Goal: Information Seeking & Learning: Learn about a topic

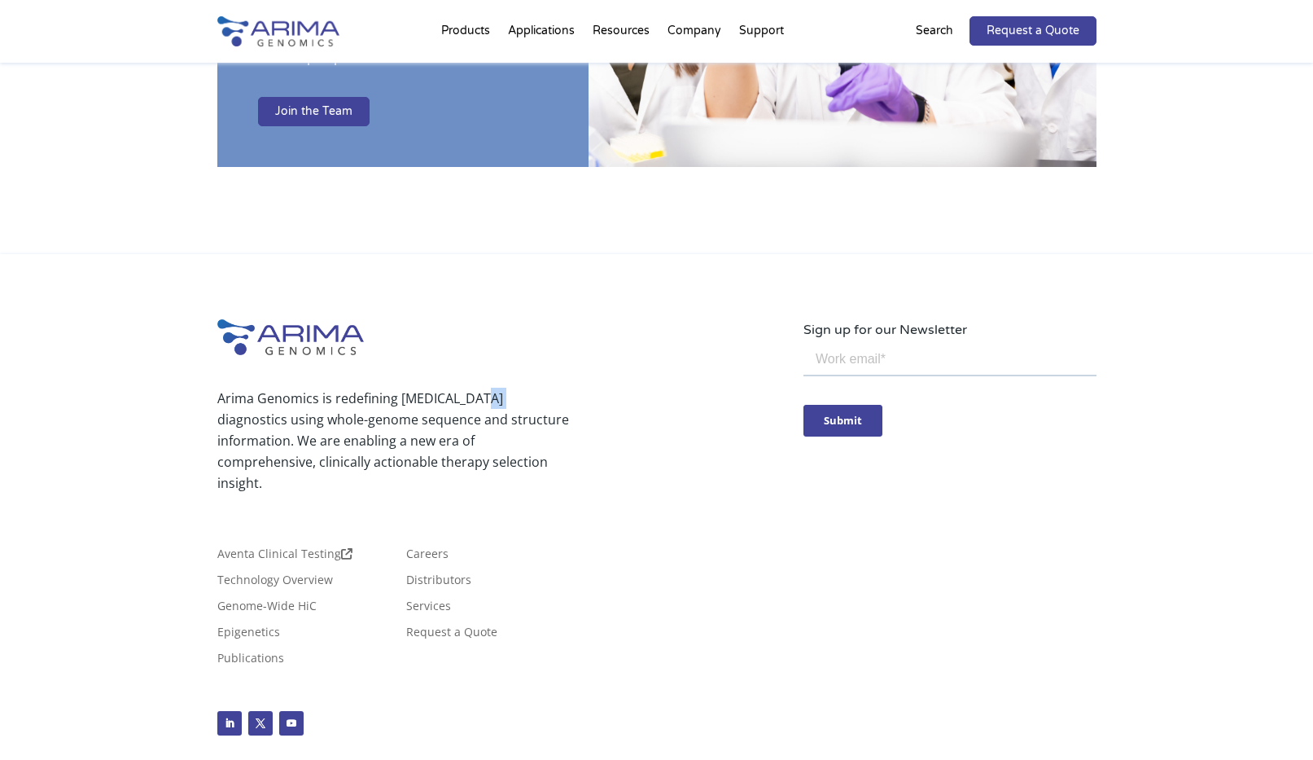
drag, startPoint x: 473, startPoint y: 350, endPoint x: 514, endPoint y: 354, distance: 40.9
click at [493, 388] on p "Arima Genomics is redefining [MEDICAL_DATA] diagnostics using whole-genome sequ…" at bounding box center [393, 441] width 352 height 106
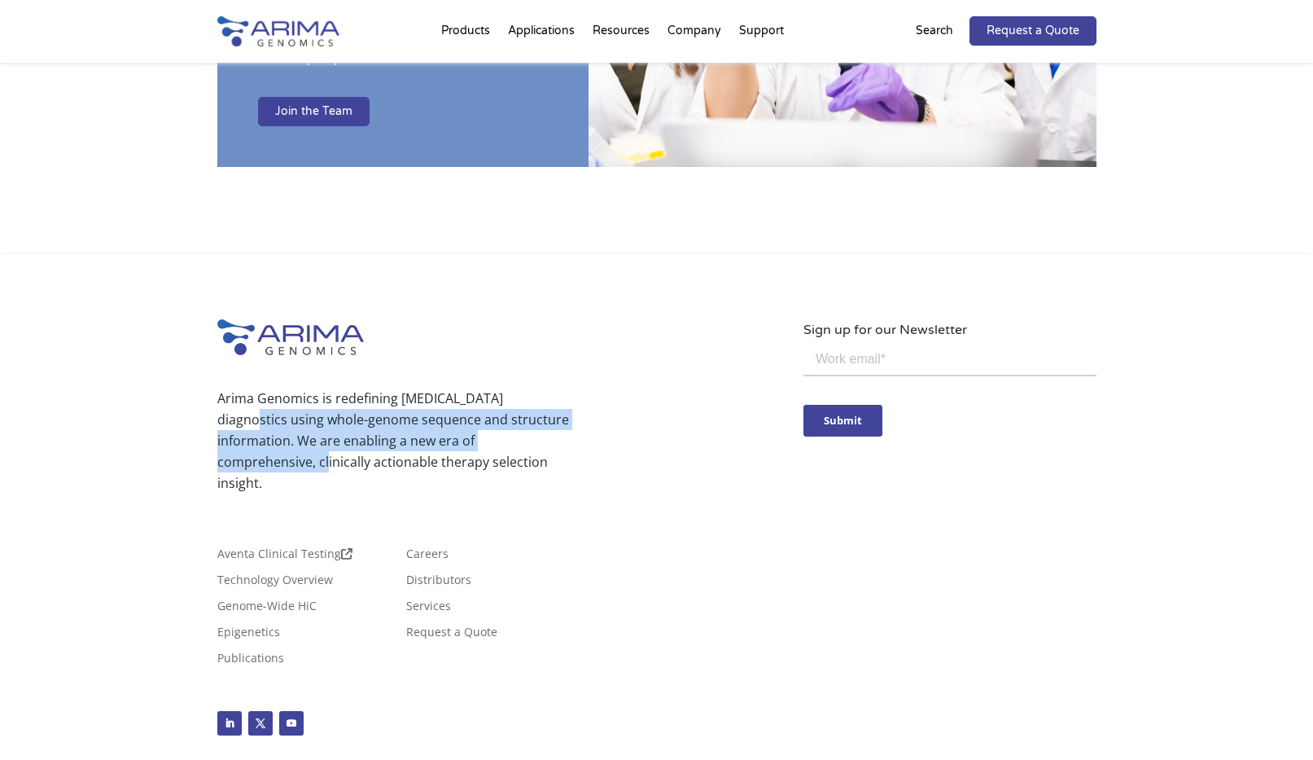
drag, startPoint x: 528, startPoint y: 354, endPoint x: 536, endPoint y: 397, distance: 43.9
click at [536, 397] on p "Arima Genomics is redefining [MEDICAL_DATA] diagnostics using whole-genome sequ…" at bounding box center [393, 441] width 352 height 106
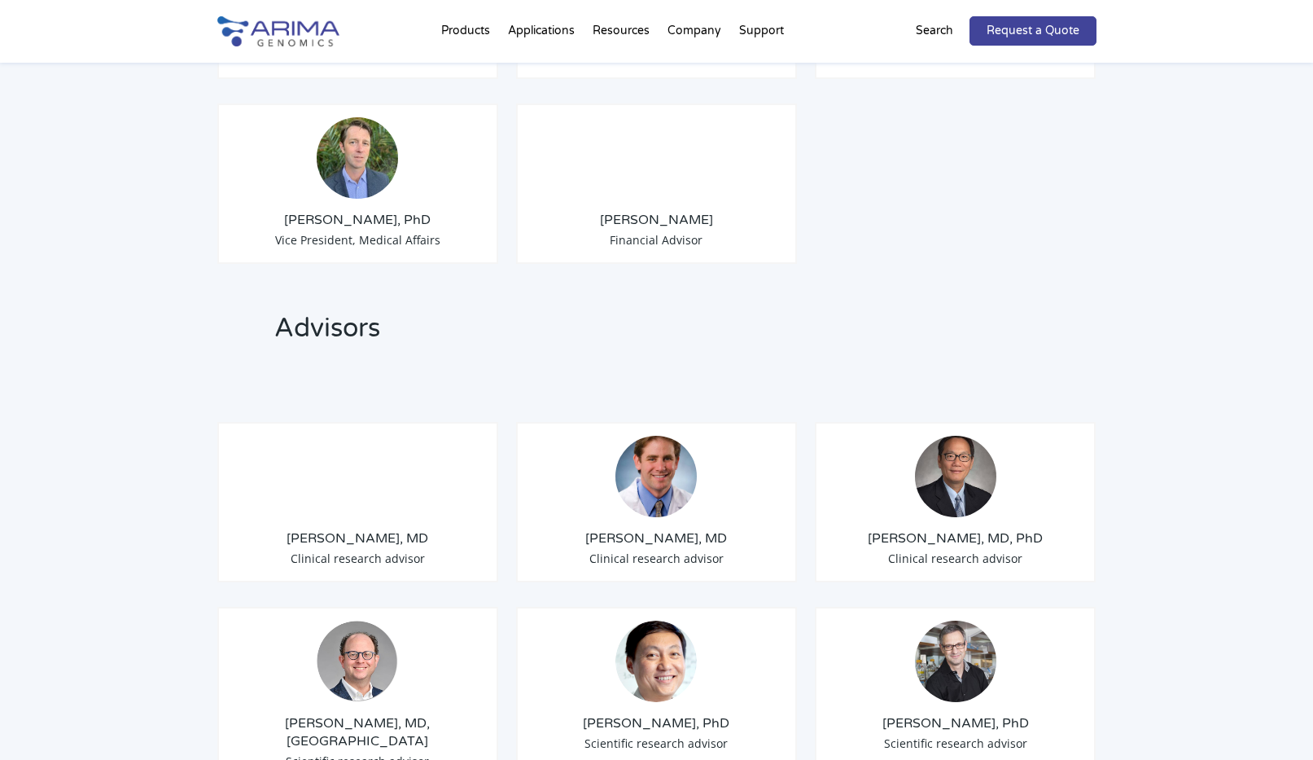
scroll to position [1720, 0]
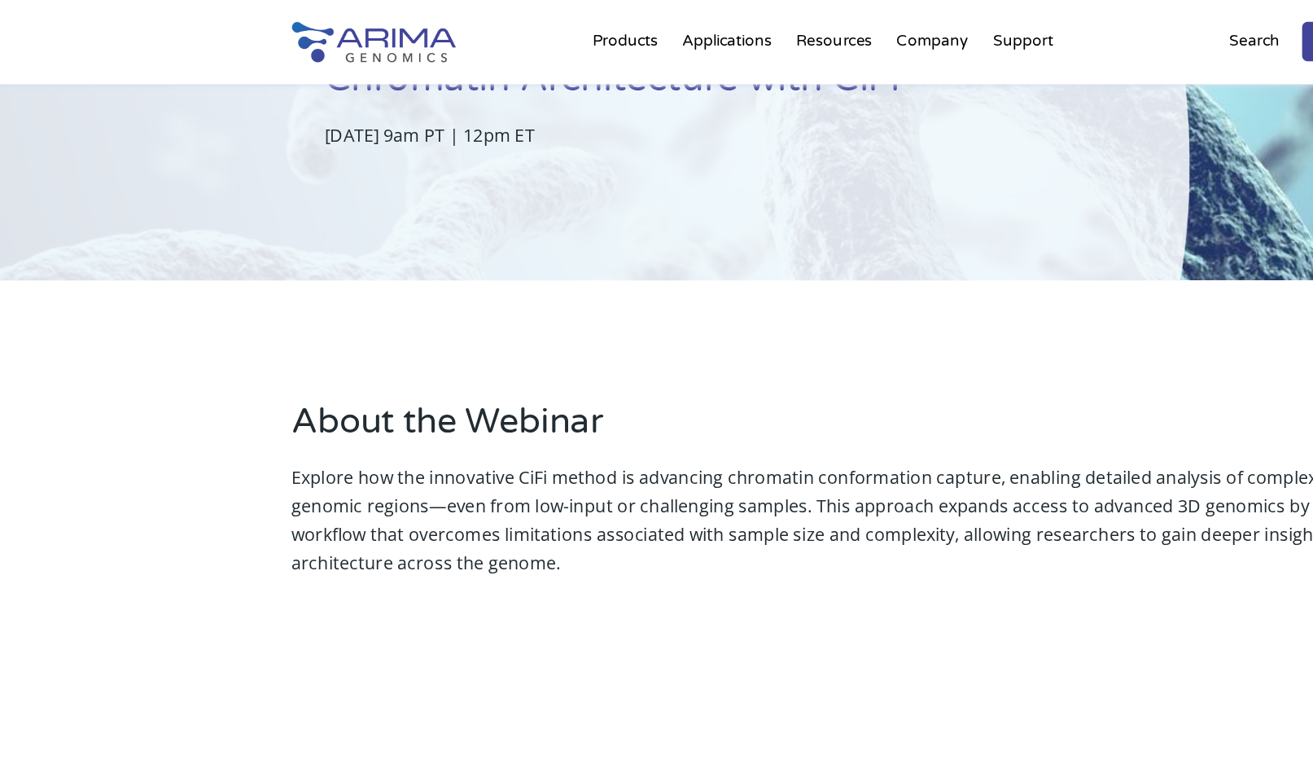
scroll to position [202, 0]
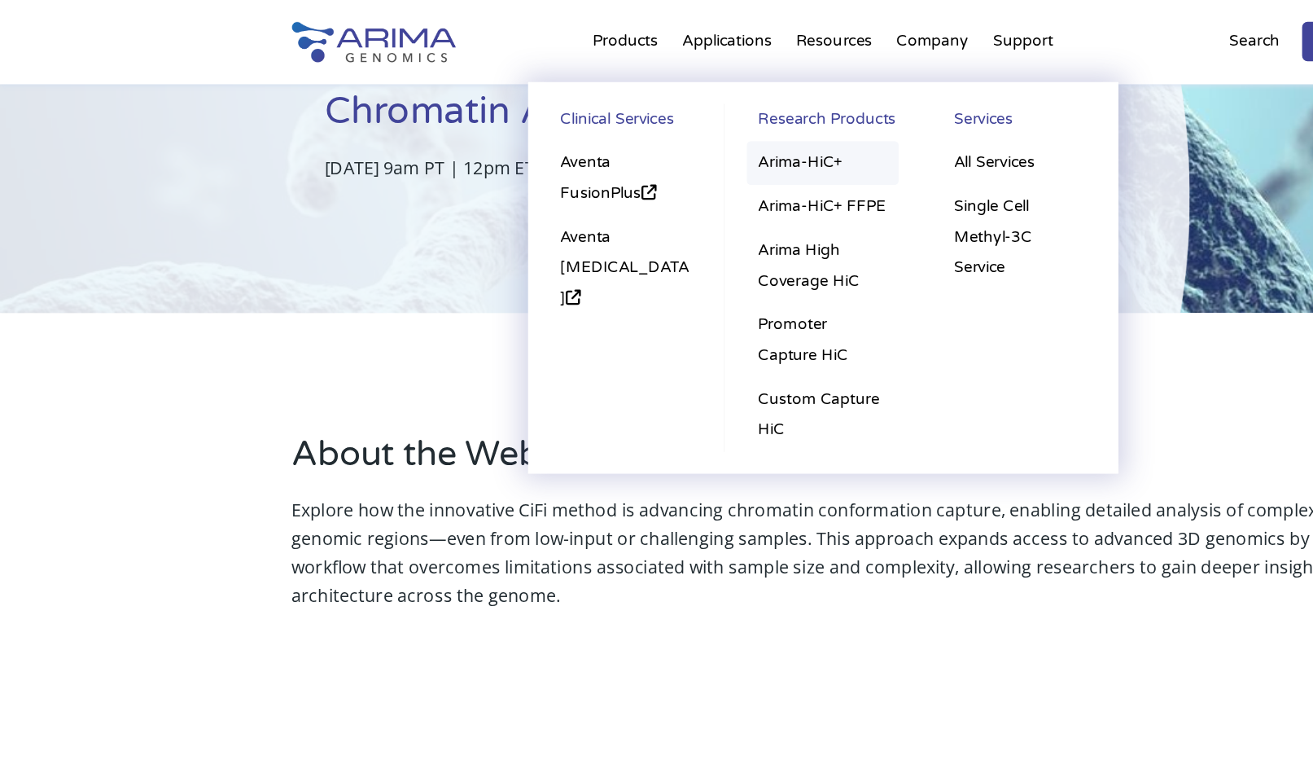
click at [617, 118] on link "Arima-HiC+" at bounding box center [612, 121] width 113 height 33
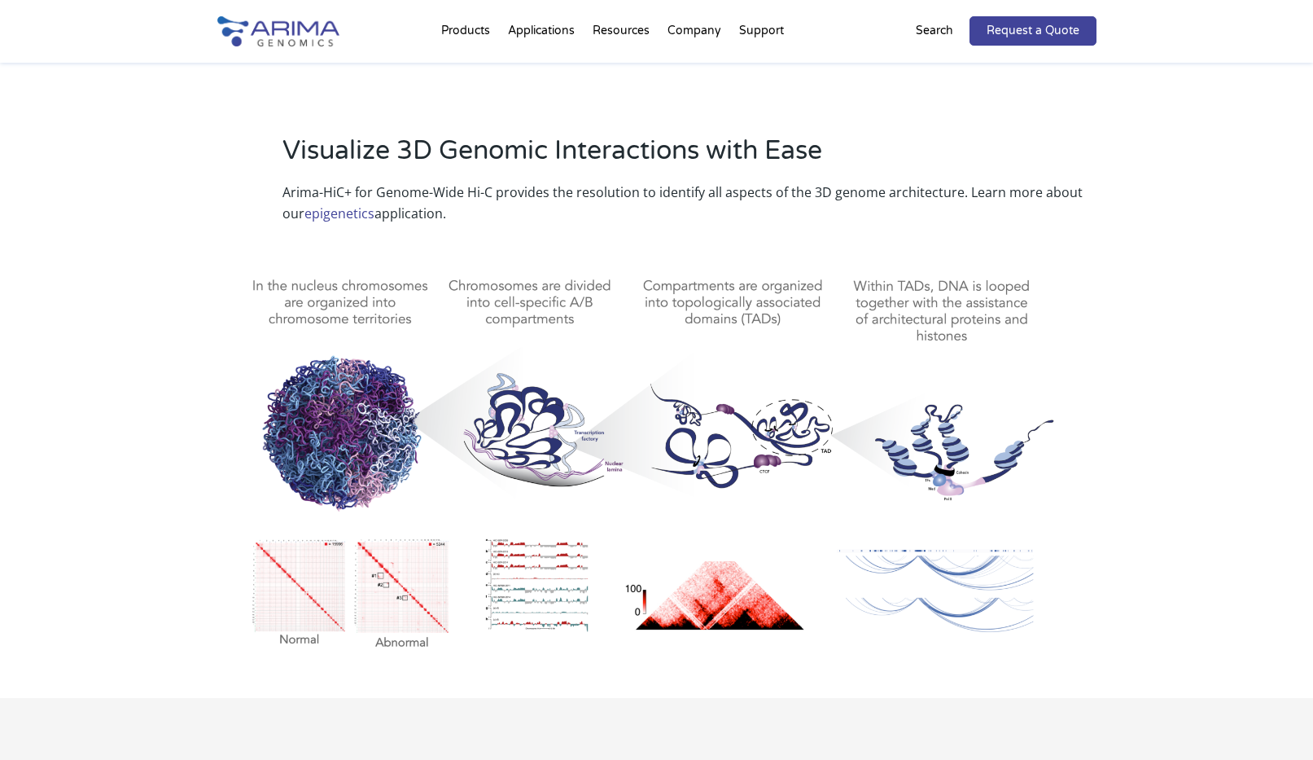
scroll to position [692, 0]
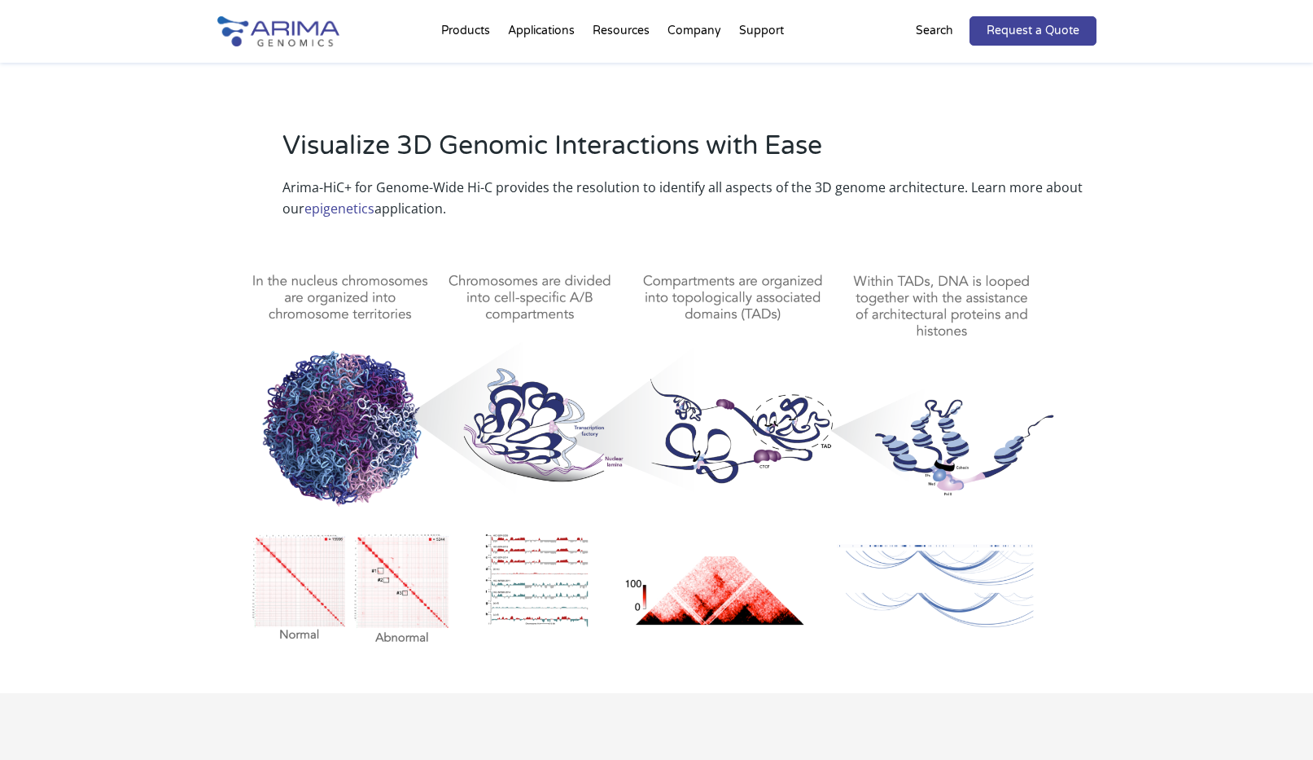
drag, startPoint x: 737, startPoint y: 332, endPoint x: 1222, endPoint y: 2, distance: 587.2
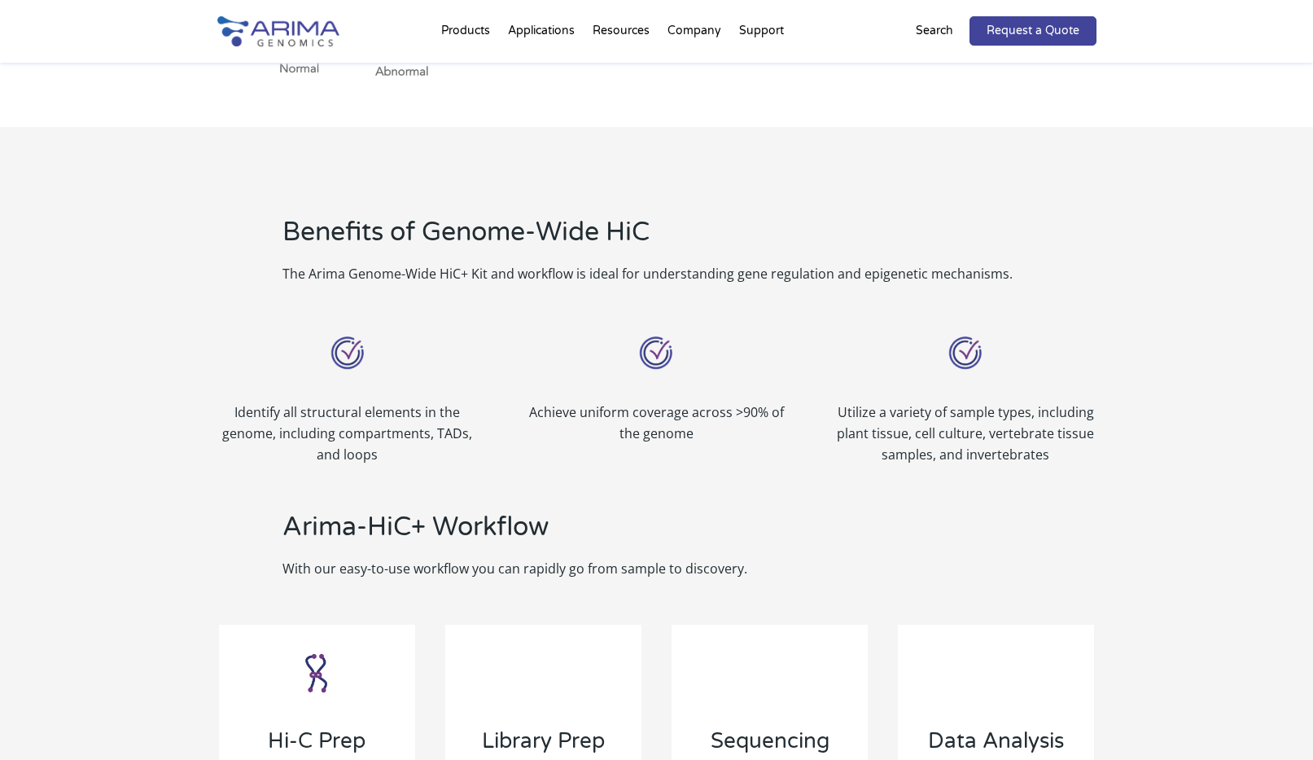
scroll to position [1259, 0]
drag, startPoint x: 760, startPoint y: 265, endPoint x: 1028, endPoint y: 278, distance: 267.4
click at [1028, 278] on p "The Arima Genome-Wide HiC+ Kit and workflow is ideal for understanding gene reg…" at bounding box center [690, 272] width 814 height 21
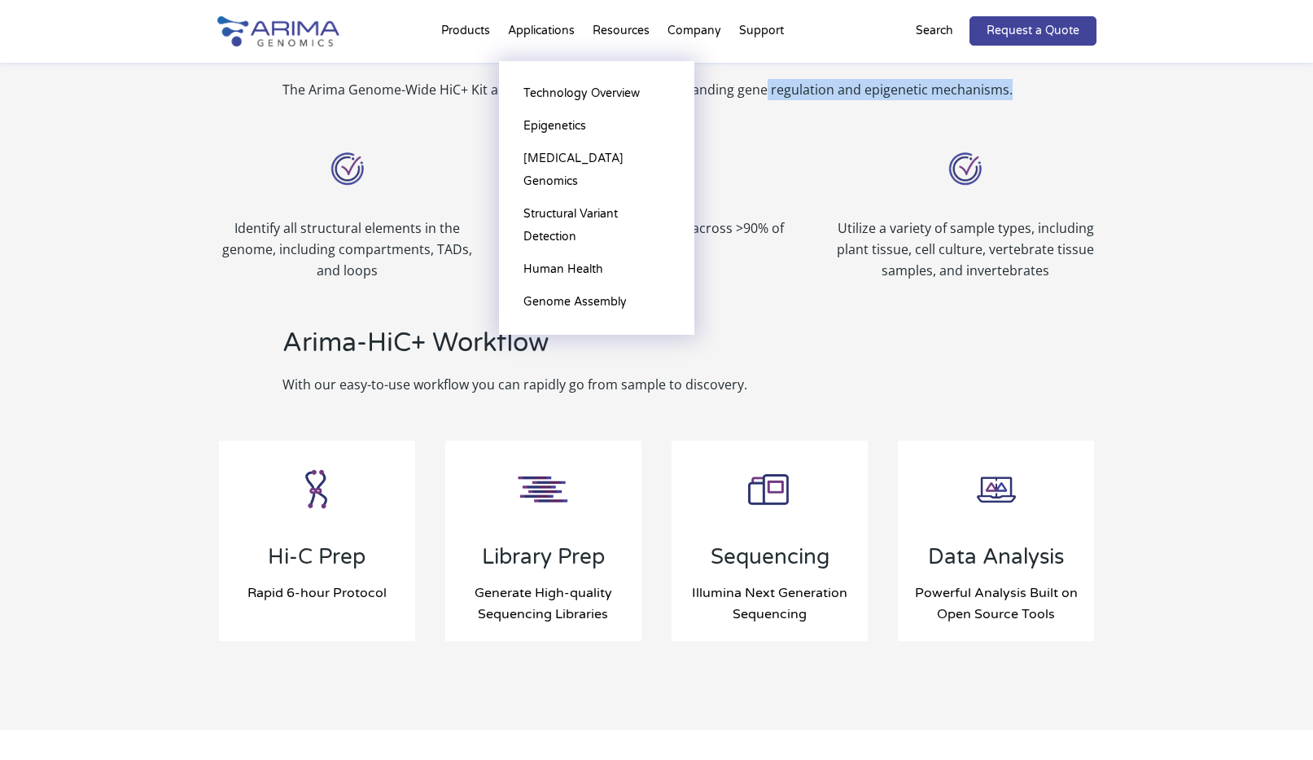
scroll to position [1357, 0]
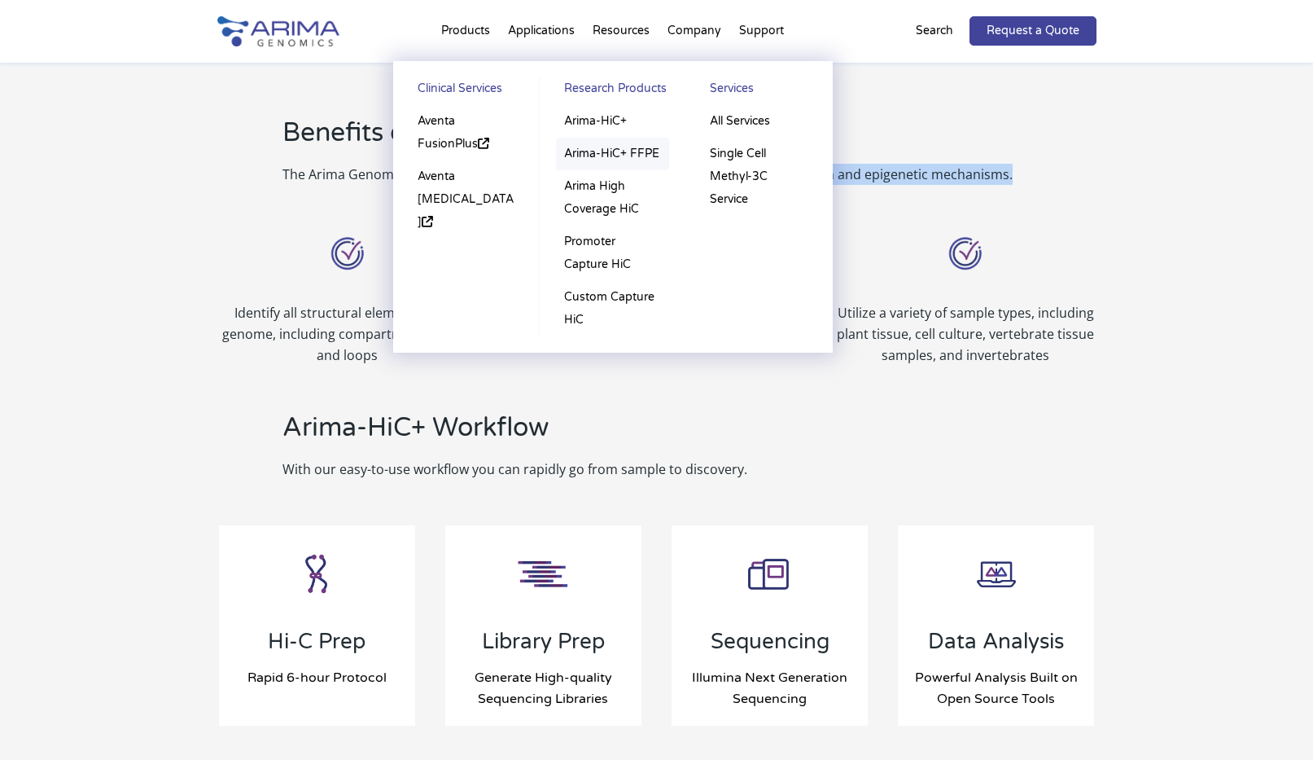
click at [594, 156] on link "Arima-HiC+ FFPE" at bounding box center [612, 154] width 113 height 33
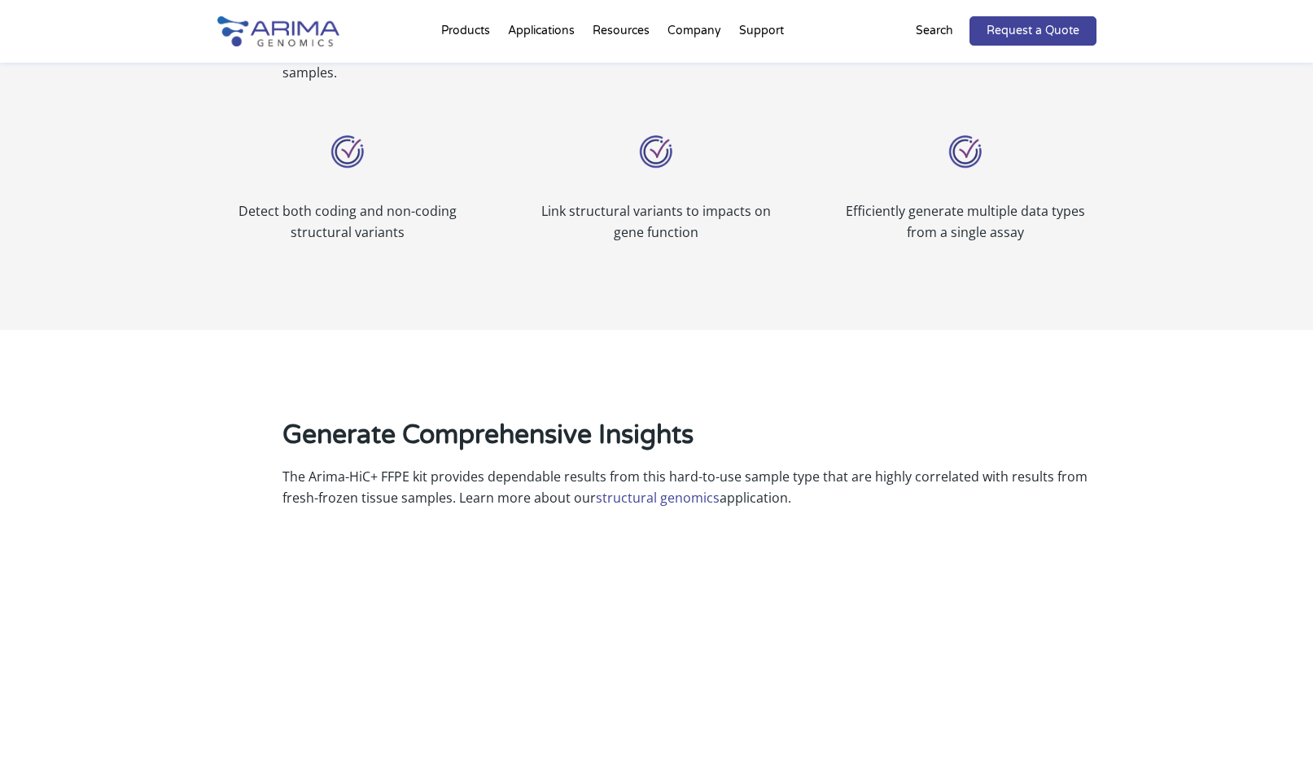
scroll to position [1155, 0]
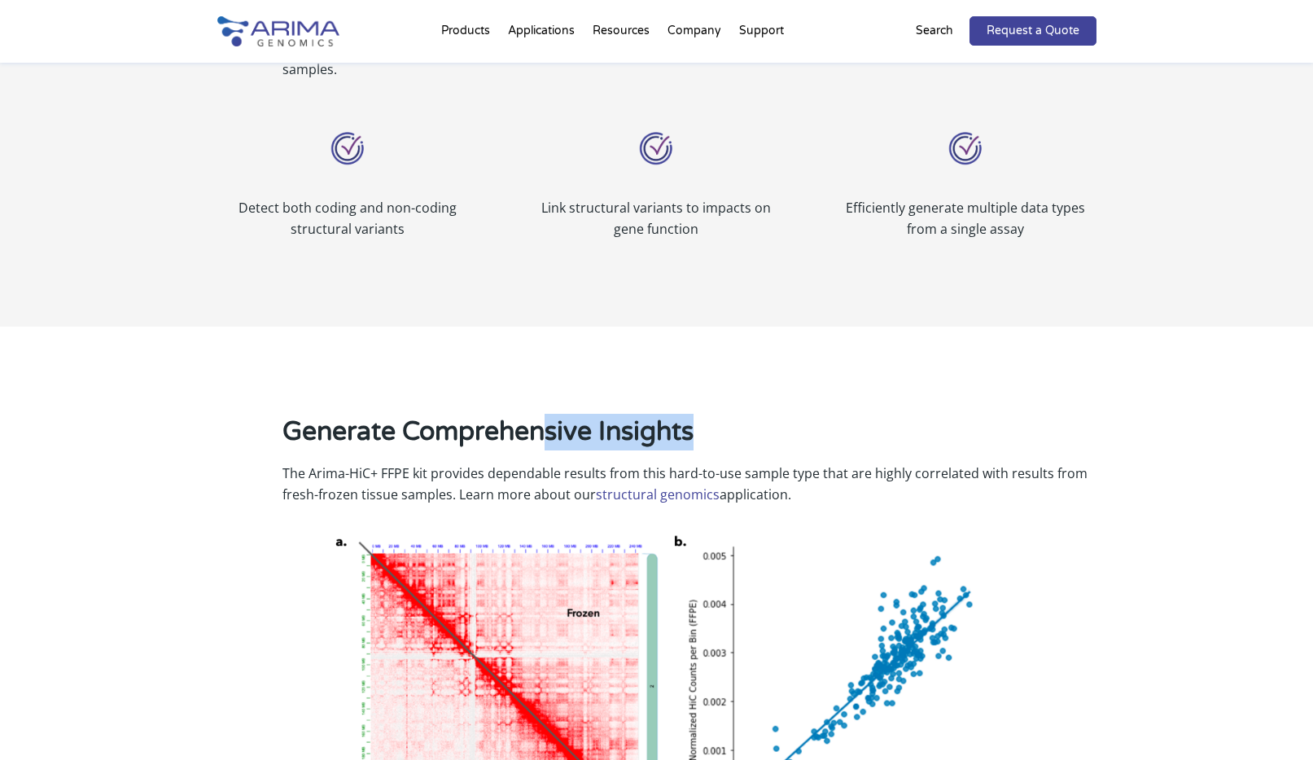
drag, startPoint x: 544, startPoint y: 408, endPoint x: 759, endPoint y: 416, distance: 215.1
click at [759, 416] on h2 "Generate Comprehensive Insights" at bounding box center [690, 438] width 814 height 49
drag, startPoint x: 752, startPoint y: 458, endPoint x: 843, endPoint y: 460, distance: 91.2
click at [844, 462] on p "The Arima-HiC+ FFPE kit provides dependable results from this hard-to-use sampl…" at bounding box center [690, 483] width 814 height 42
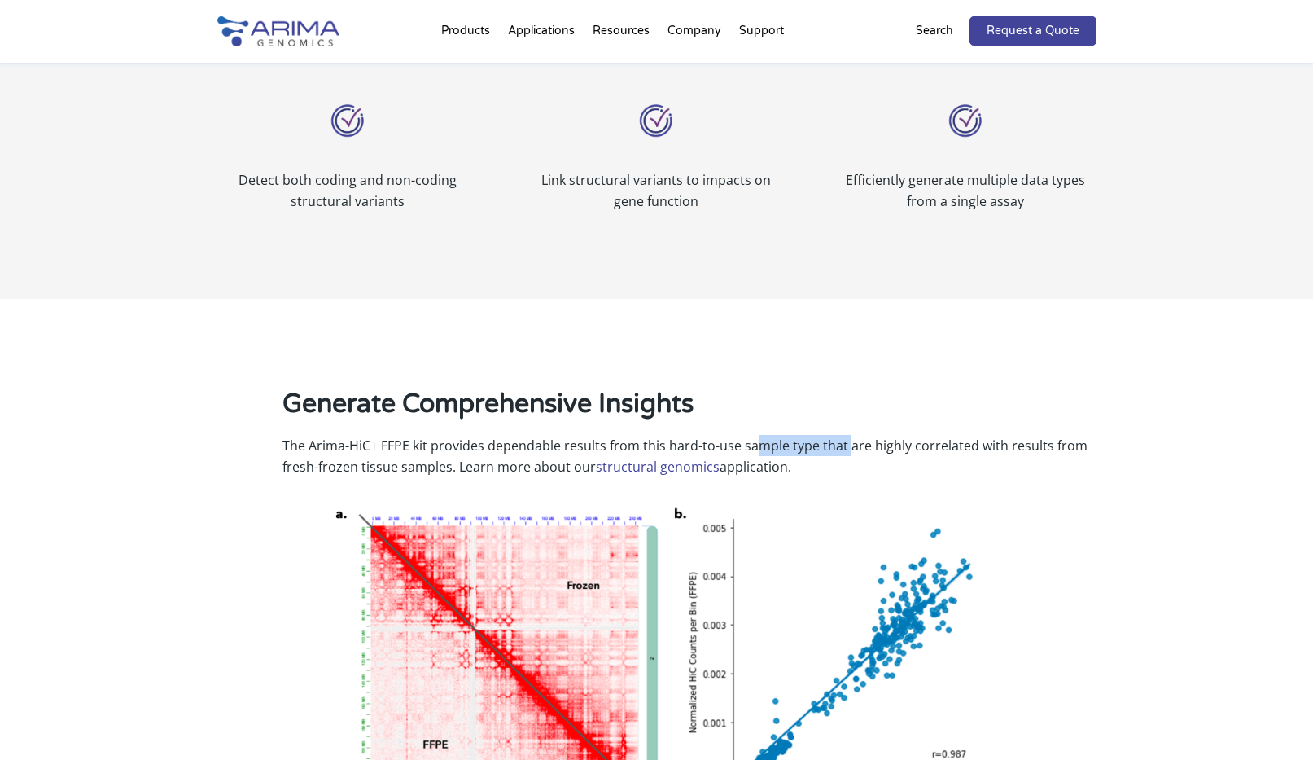
scroll to position [1198, 0]
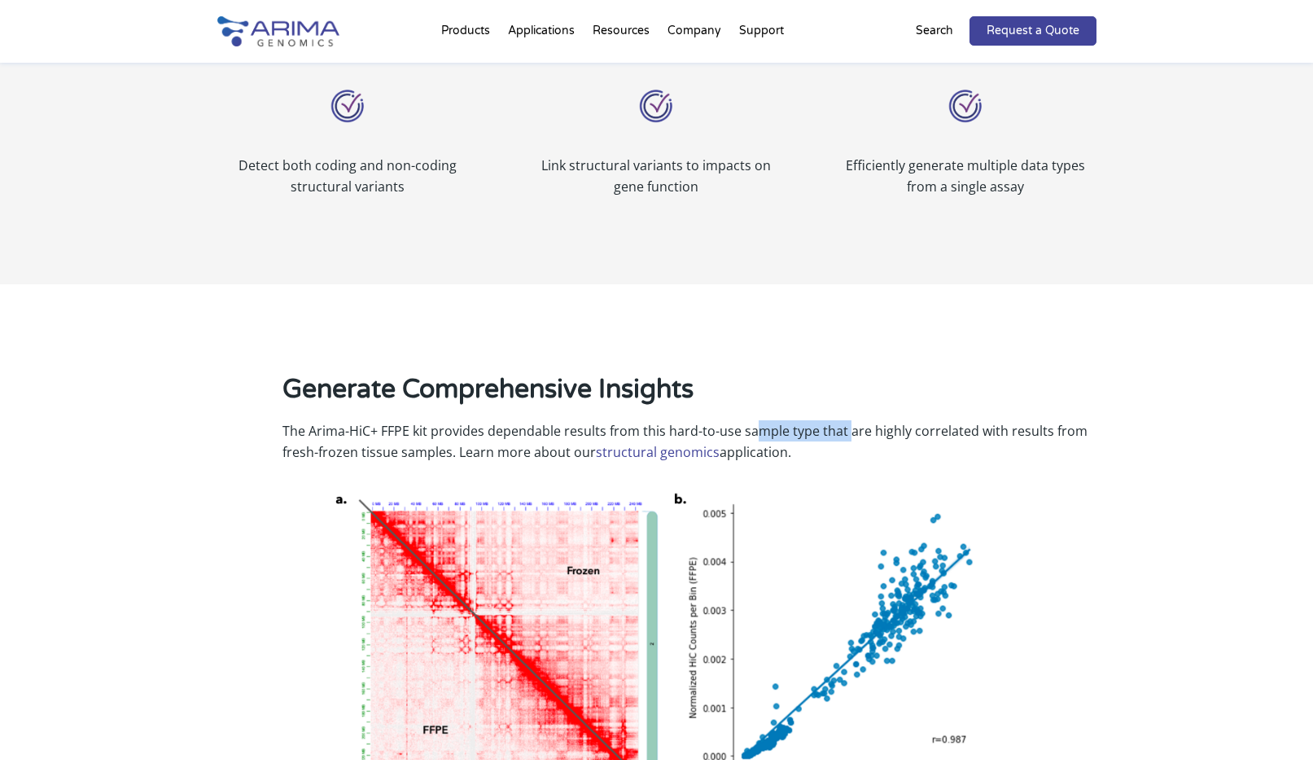
drag, startPoint x: 852, startPoint y: 441, endPoint x: 695, endPoint y: 413, distance: 159.7
click at [695, 413] on div "Generate Comprehensive Insights The Arima-HiC+ FFPE kit provides dependable res…" at bounding box center [656, 640] width 879 height 539
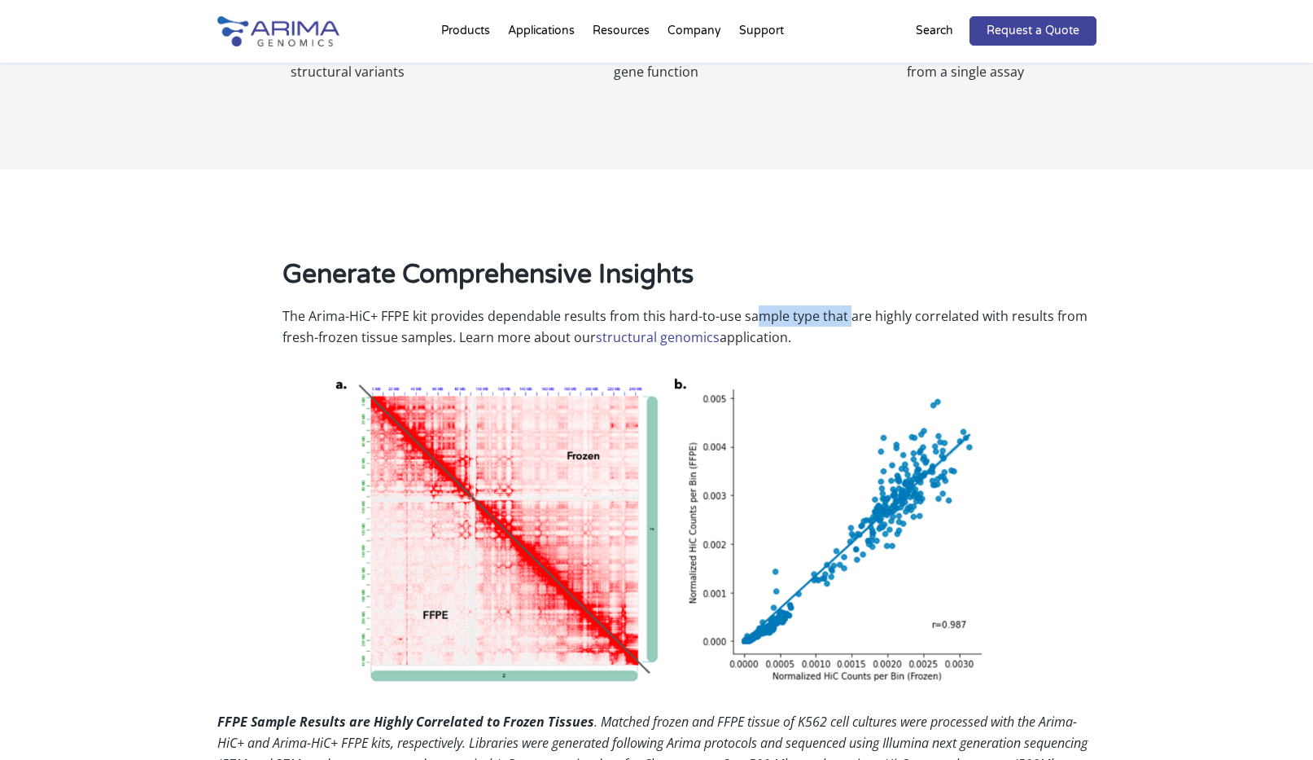
scroll to position [1315, 0]
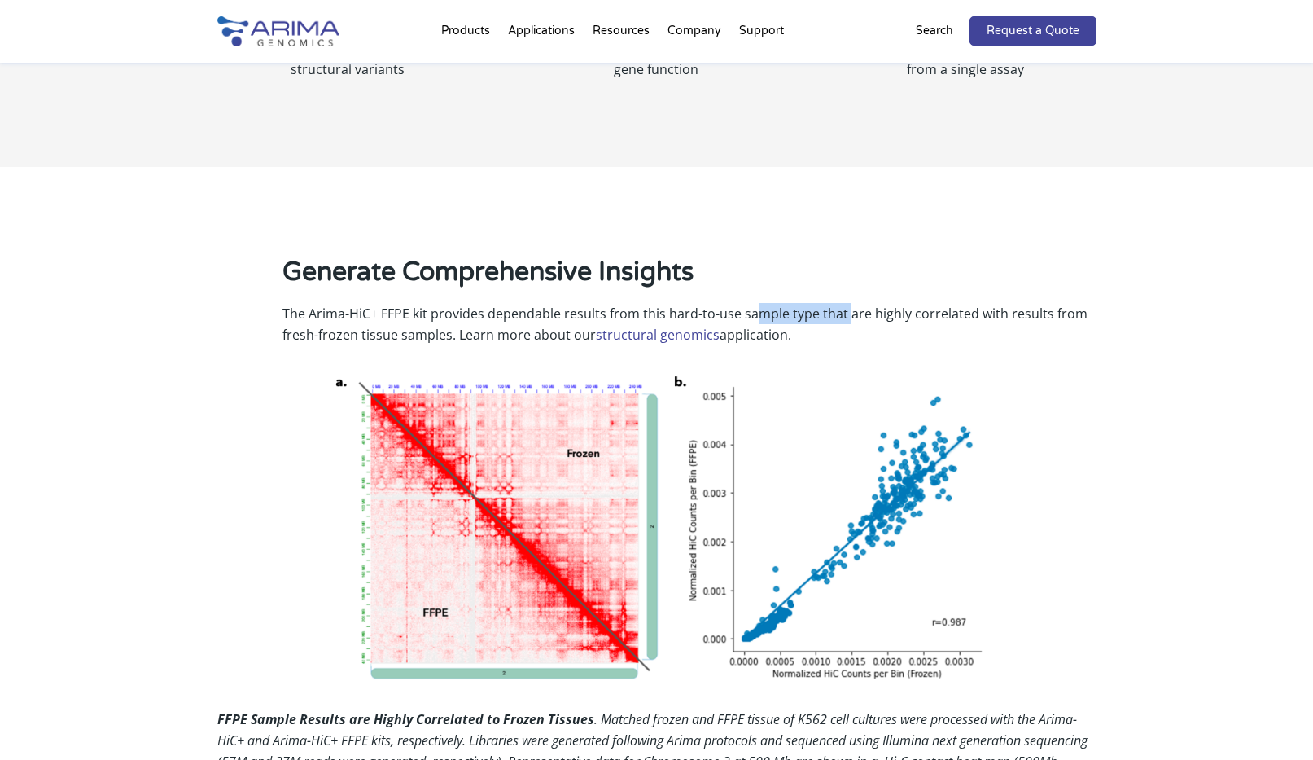
click at [766, 370] on img at bounding box center [657, 527] width 660 height 314
click at [680, 326] on link "structural genomics" at bounding box center [658, 335] width 124 height 18
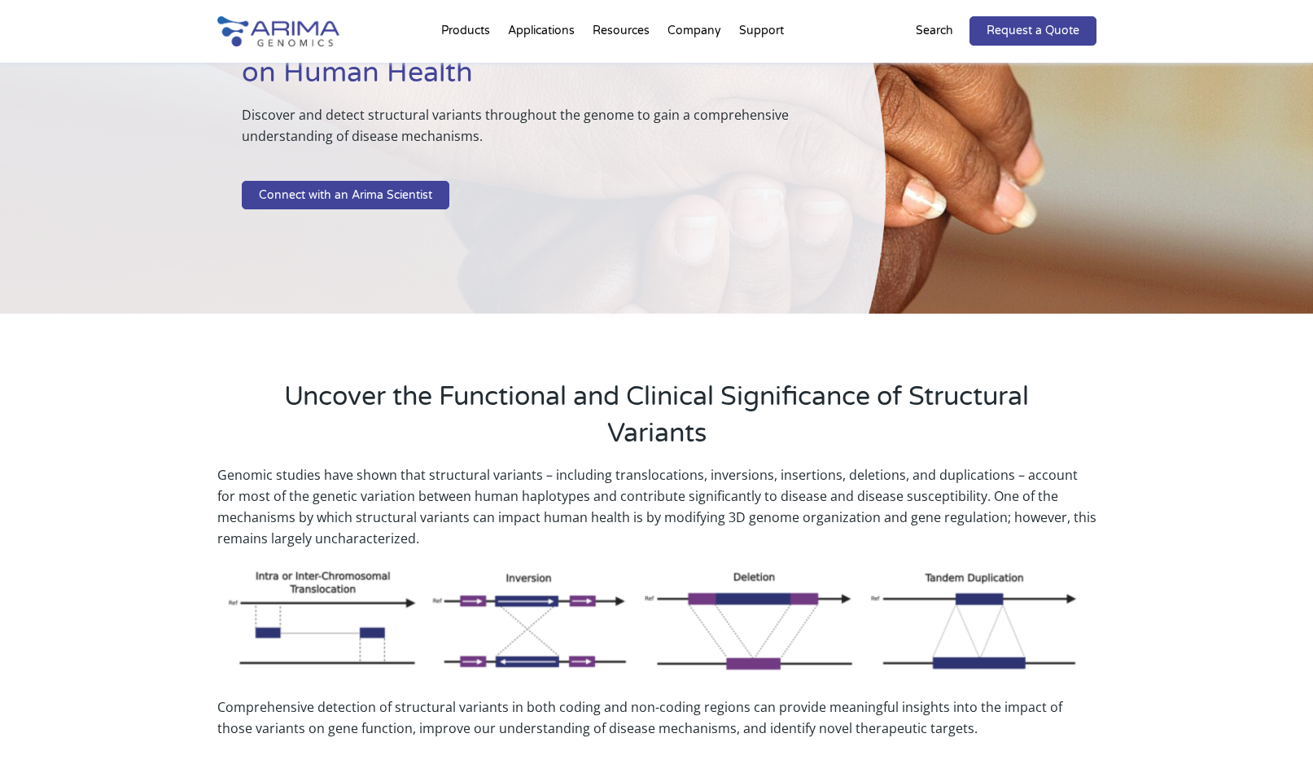
scroll to position [179, 0]
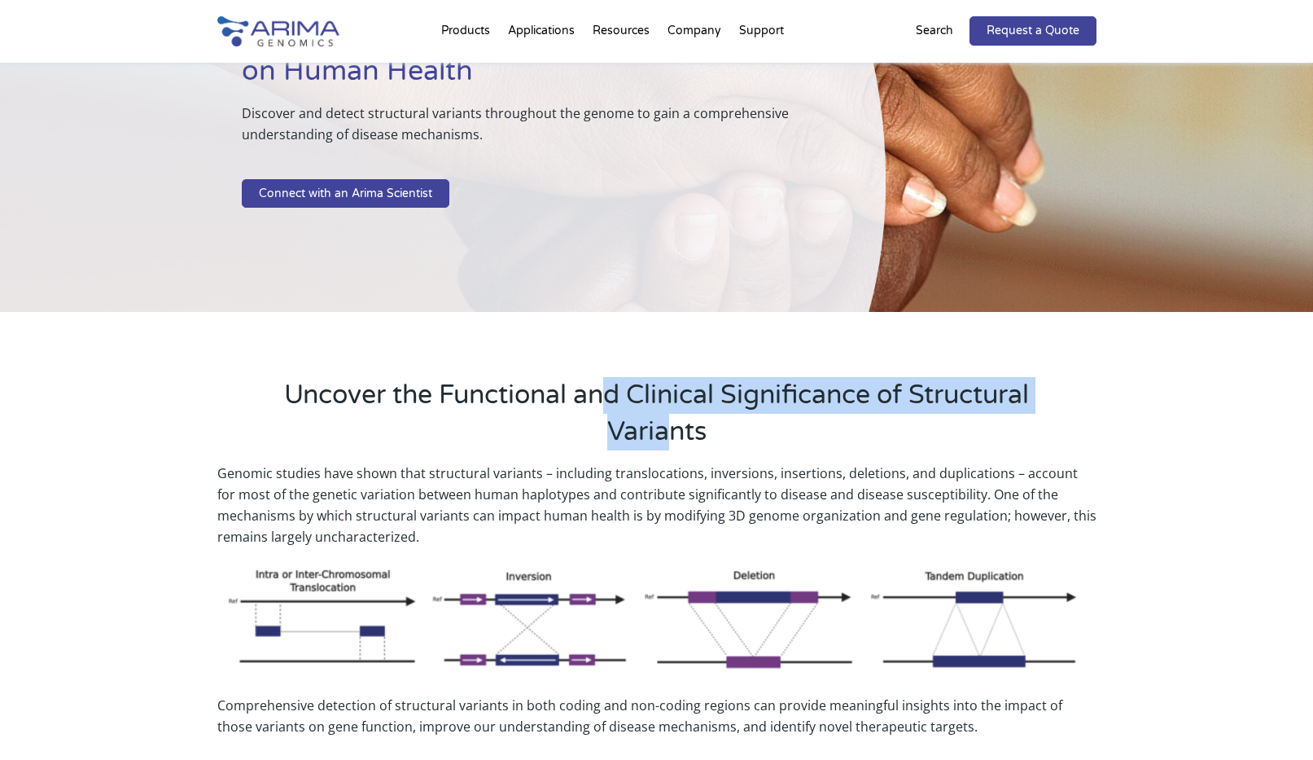
drag, startPoint x: 663, startPoint y: 393, endPoint x: 728, endPoint y: 445, distance: 83.4
click at [728, 445] on h2 "Uncover the Functional and Clinical Significance of Structural Variants" at bounding box center [657, 419] width 749 height 85
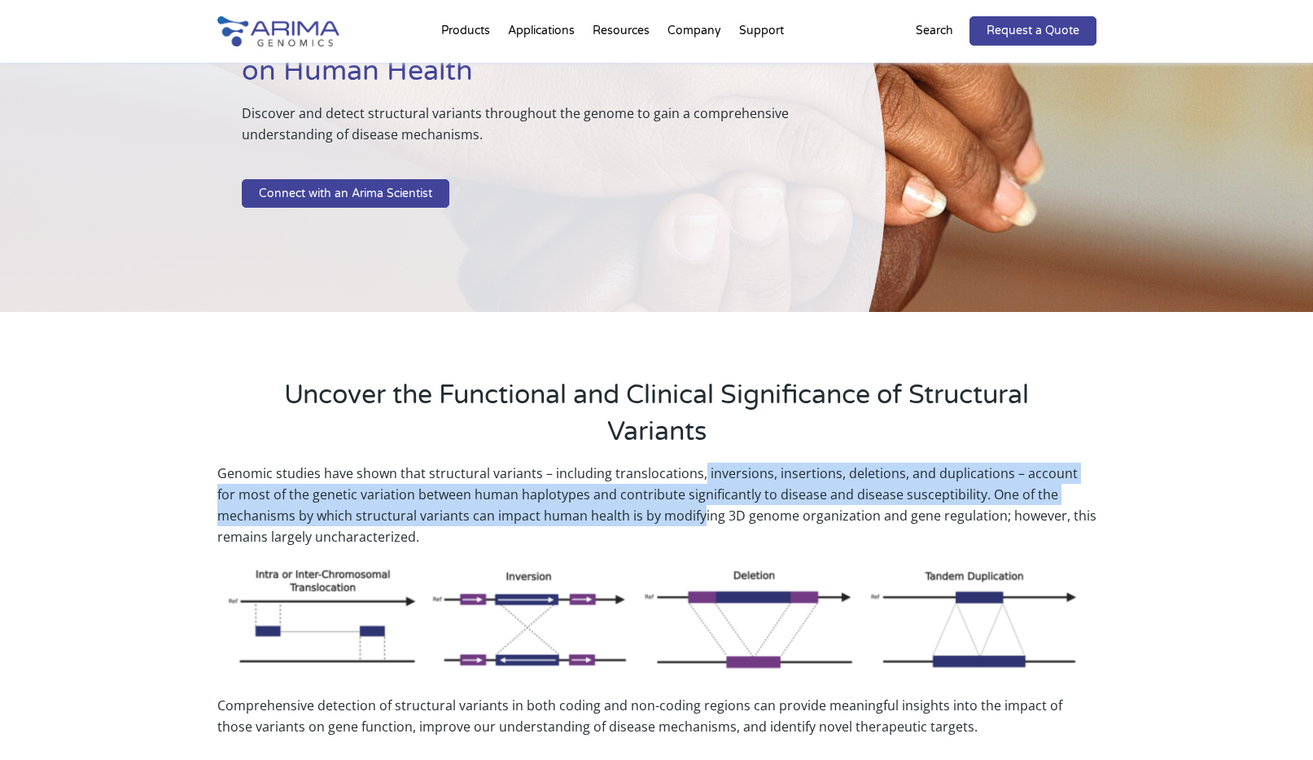
drag, startPoint x: 697, startPoint y: 478, endPoint x: 697, endPoint y: 521, distance: 43.2
click at [697, 521] on p "Genomic studies have shown that structural variants – including translocations,…" at bounding box center [656, 511] width 879 height 98
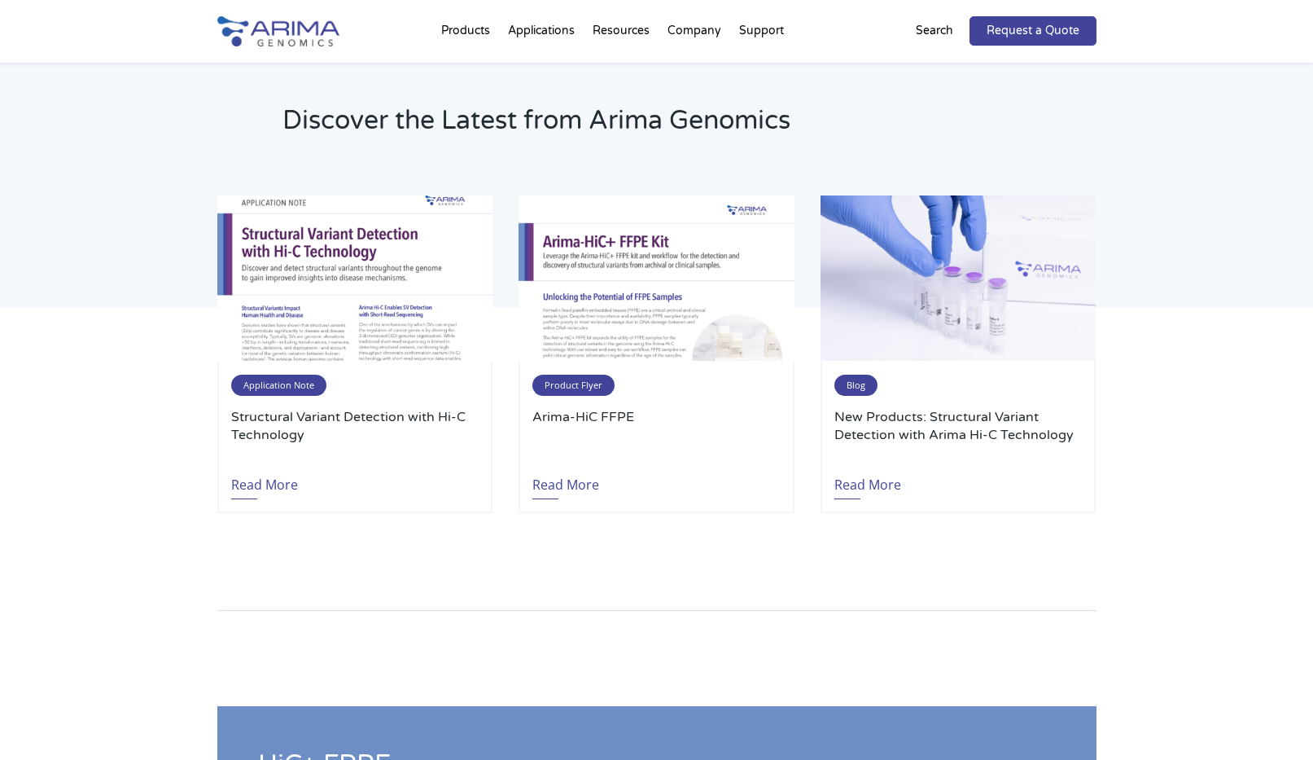
scroll to position [3532, 0]
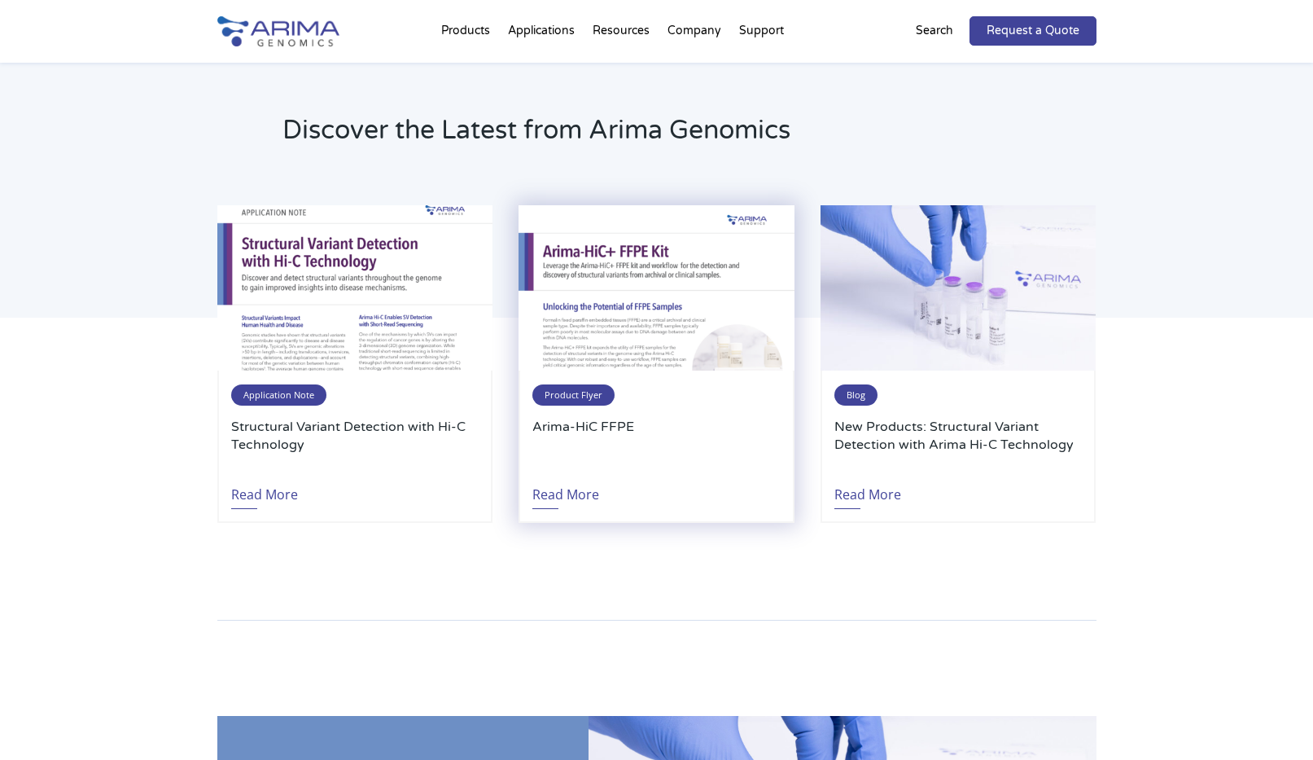
click at [660, 362] on img at bounding box center [656, 287] width 275 height 165
